Goal: Use online tool/utility: Use online tool/utility

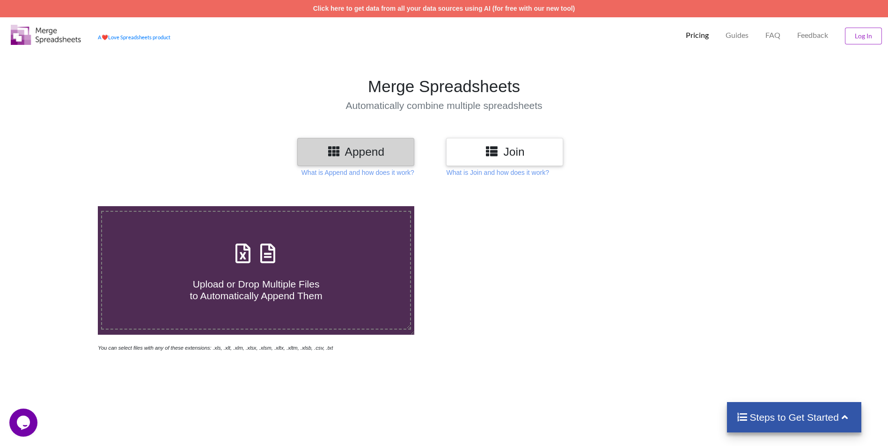
click at [533, 147] on h3 "Join" at bounding box center [504, 152] width 103 height 14
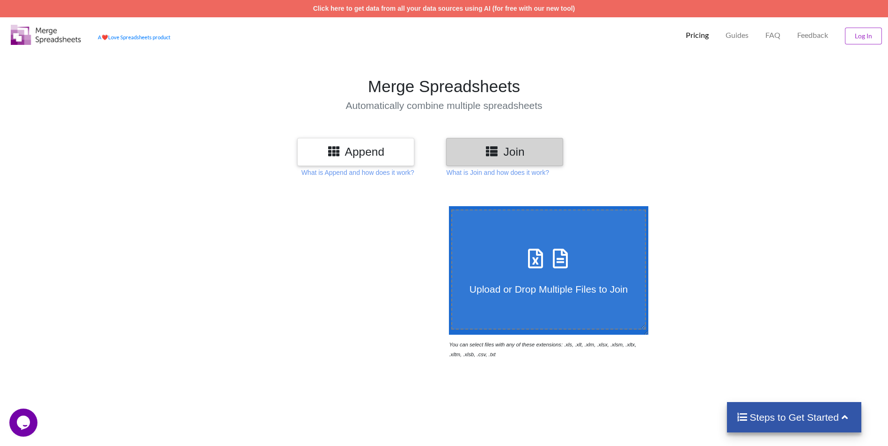
click at [526, 243] on label "Upload or Drop Multiple Files to Join" at bounding box center [548, 270] width 195 height 120
click at [446, 206] on input "Upload or Drop Multiple Files to Join" at bounding box center [446, 206] width 0 height 0
type input "C:\fakepath\Progress of Pathway for Bridges.xlsx"
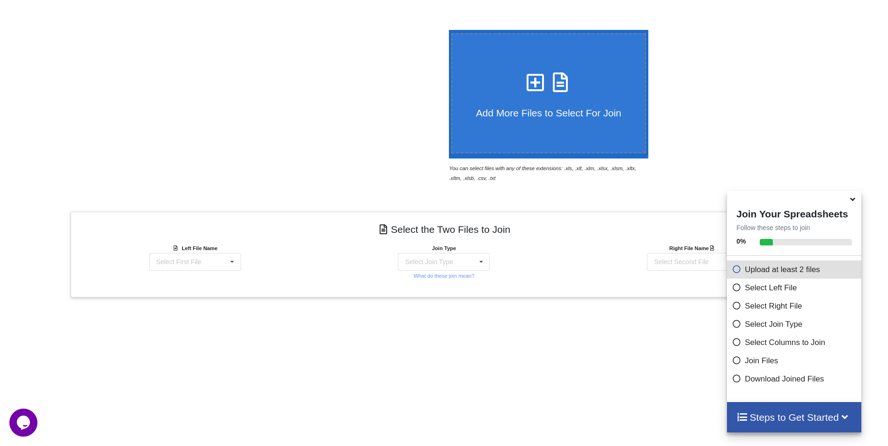
scroll to position [278, 0]
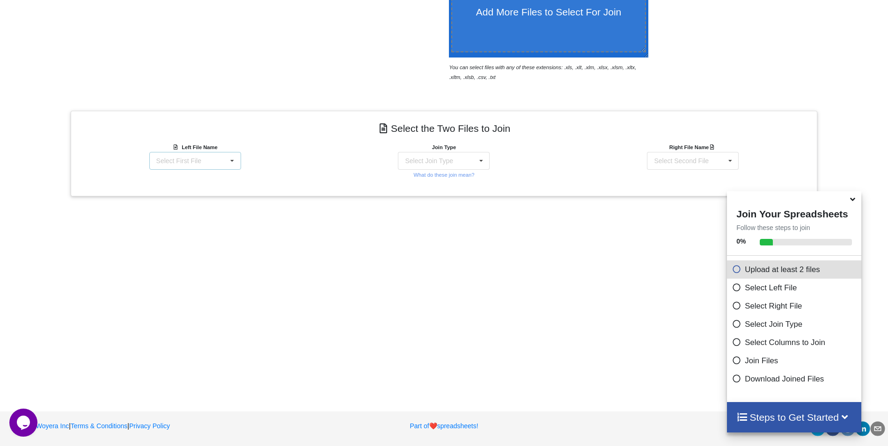
click at [236, 165] on icon at bounding box center [232, 161] width 14 height 17
click at [212, 187] on span "Progress of Pathway for Bridges.xlsx : MAS" at bounding box center [177, 188] width 70 height 14
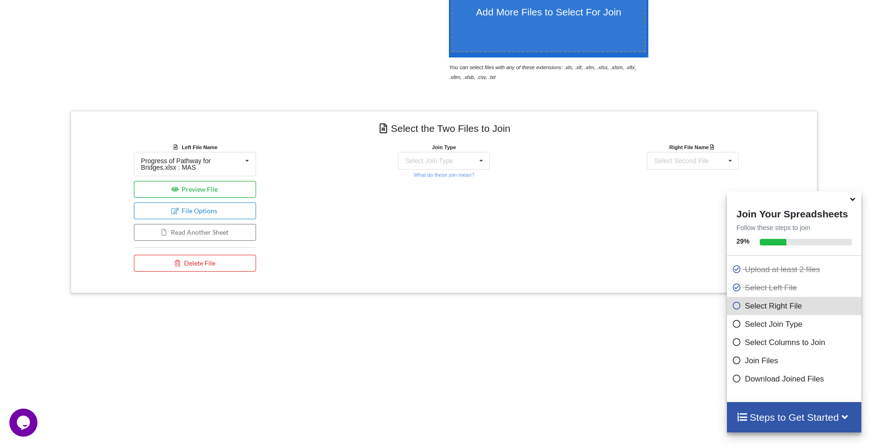
click at [236, 194] on button "Preview File" at bounding box center [195, 189] width 122 height 17
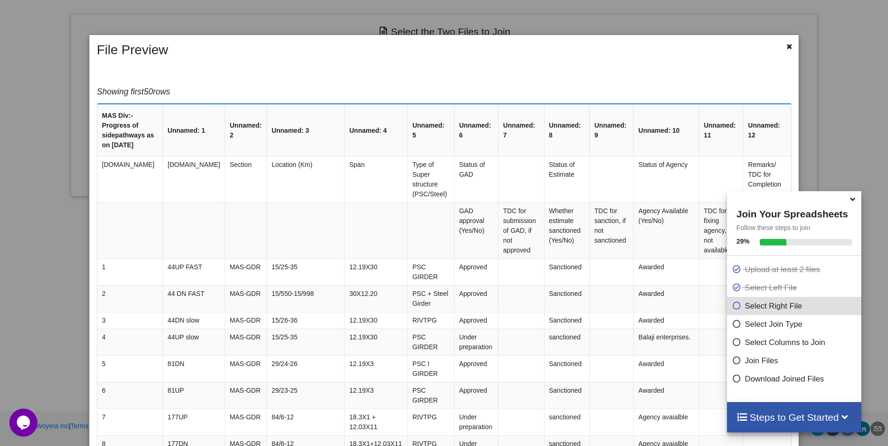
scroll to position [0, 0]
click at [852, 202] on icon at bounding box center [852, 198] width 10 height 8
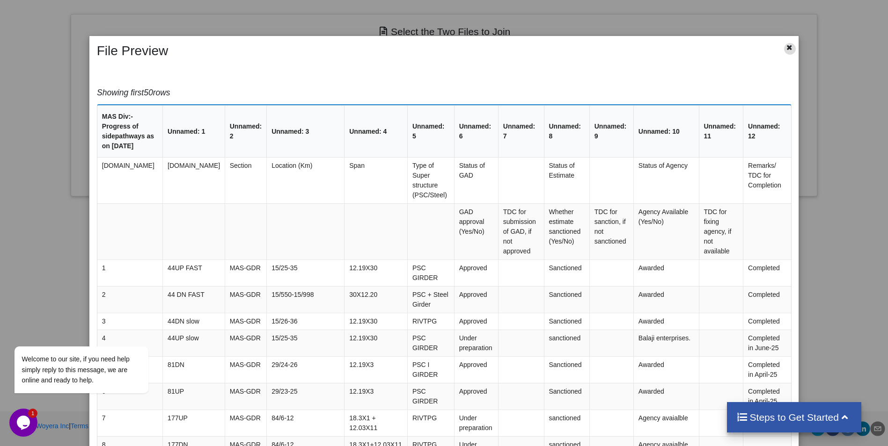
click at [789, 47] on icon at bounding box center [789, 46] width 8 height 7
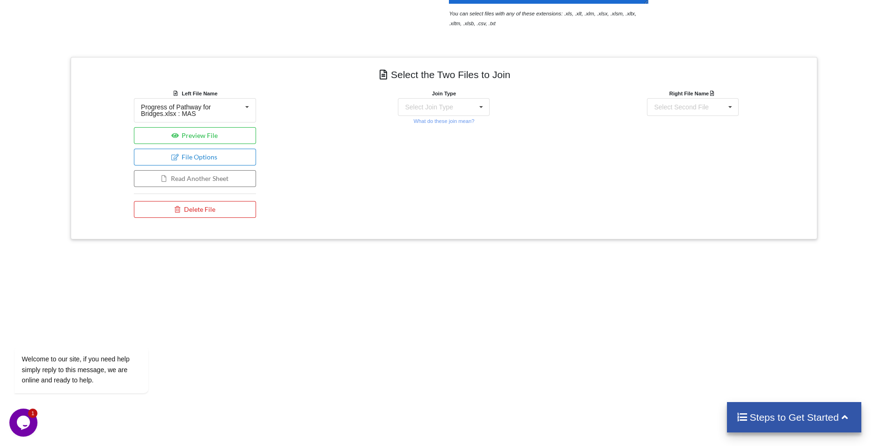
scroll to position [187, 0]
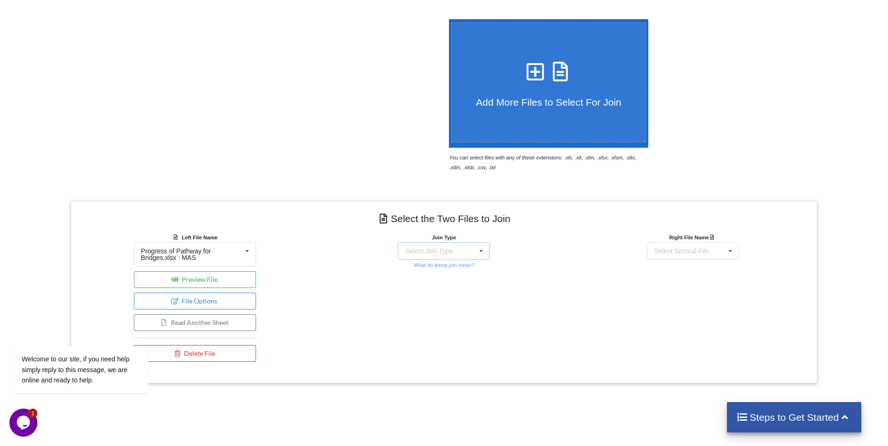
click at [456, 247] on div "Select Join Type INNER JOIN LEFT JOIN RIGHT JOIN FULL JOIN" at bounding box center [444, 251] width 92 height 18
click at [602, 275] on div "Right File Name Select Second File Progress of Pathway for Bridges.xlsx : MAS" at bounding box center [692, 300] width 249 height 134
click at [233, 274] on button "Preview File" at bounding box center [195, 279] width 122 height 17
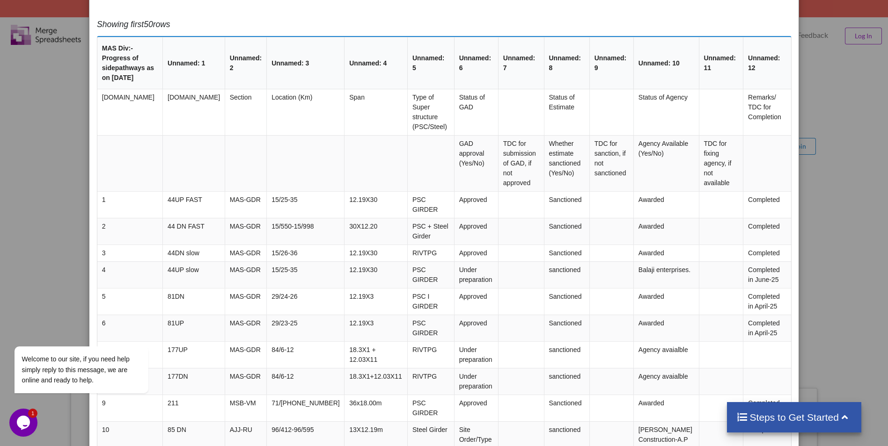
scroll to position [0, 0]
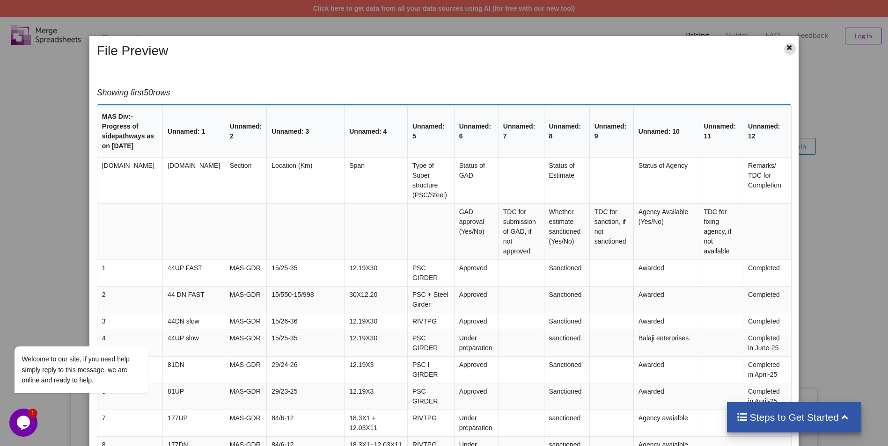
click at [786, 49] on icon at bounding box center [789, 46] width 8 height 7
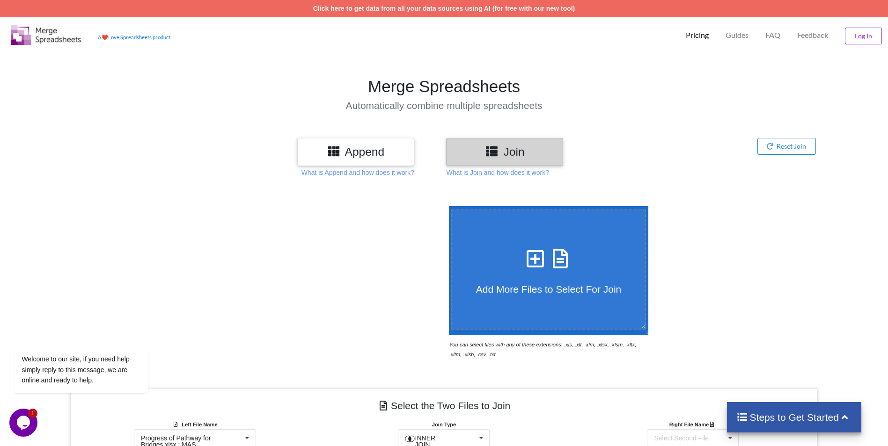
click at [341, 152] on h3 "Append" at bounding box center [355, 152] width 103 height 14
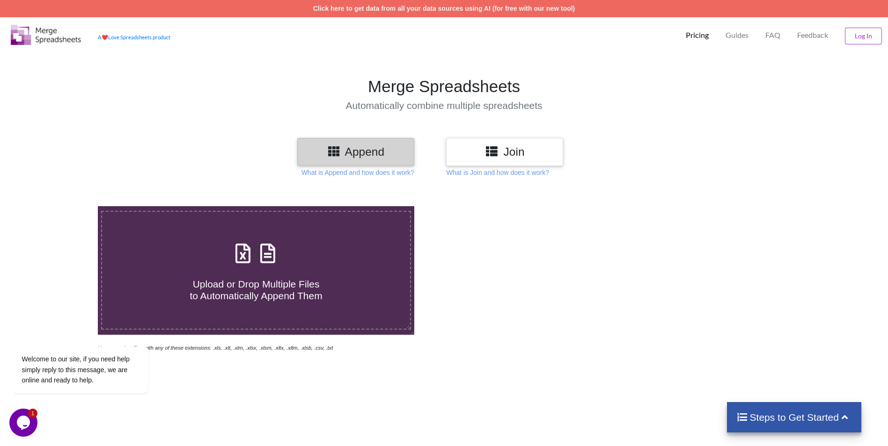
click at [235, 251] on icon at bounding box center [242, 249] width 23 height 20
click at [64, 206] on input "Upload or Drop Multiple Files to Automatically Append Them" at bounding box center [64, 206] width 0 height 0
type input "C:\fakepath\Progress of Pathway for Bridges.xlsx"
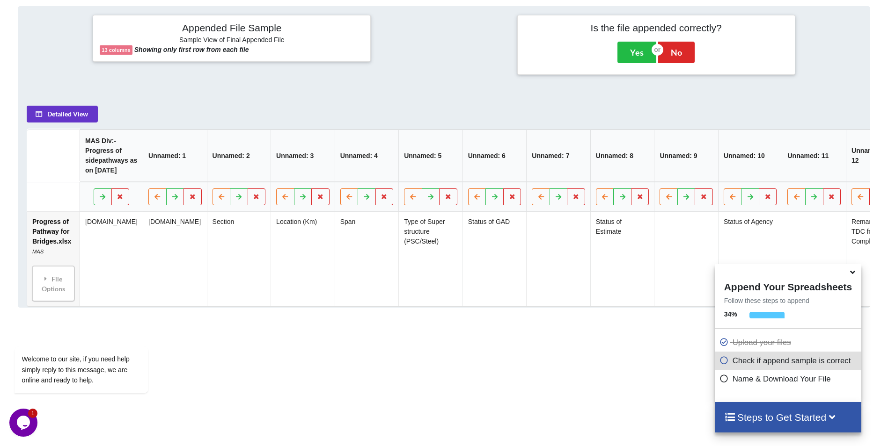
scroll to position [382, 0]
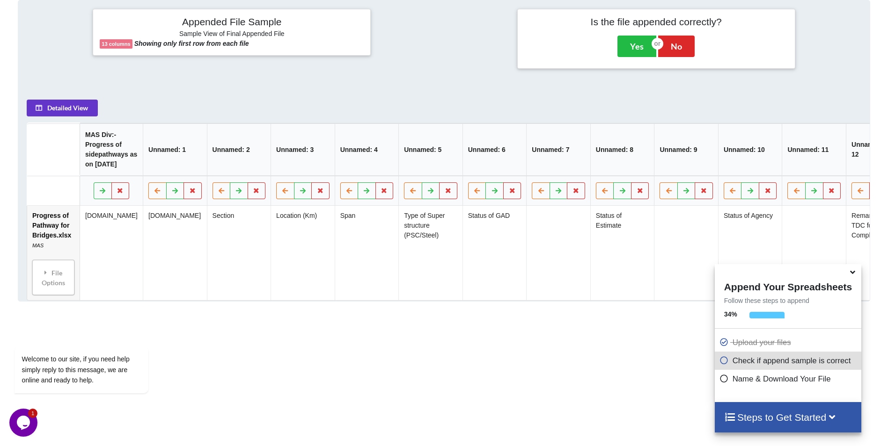
click at [853, 272] on icon at bounding box center [852, 271] width 10 height 8
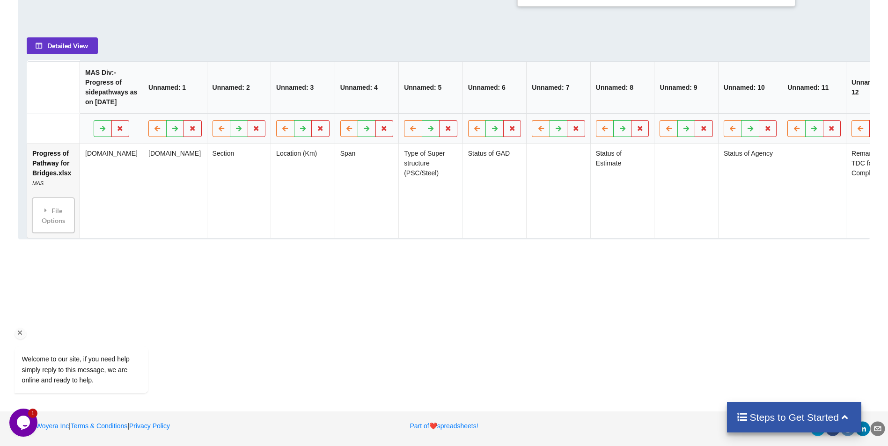
scroll to position [459, 0]
click at [73, 38] on button "Detailed View" at bounding box center [62, 46] width 71 height 17
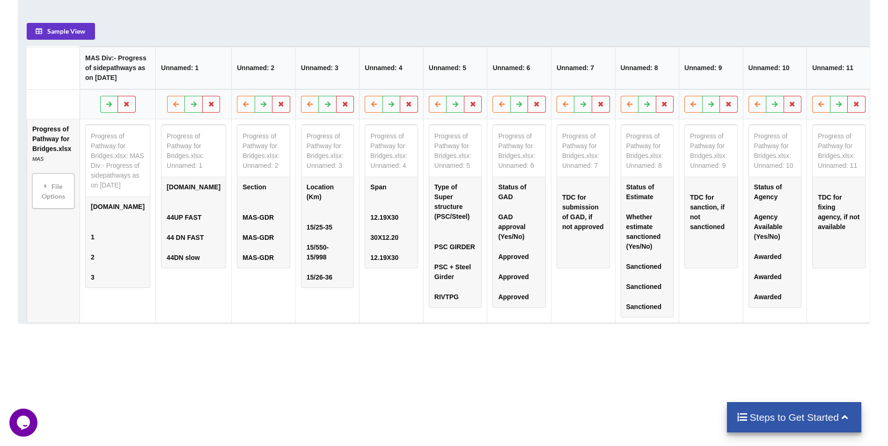
click at [307, 356] on div "Add More Files to Automatically Append with Current You can select files with a…" at bounding box center [444, 102] width 888 height 749
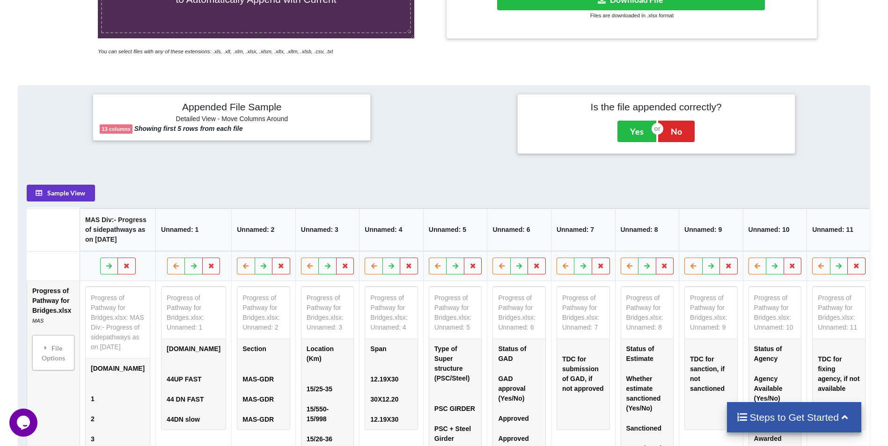
scroll to position [183, 0]
